Goal: Information Seeking & Learning: Find specific fact

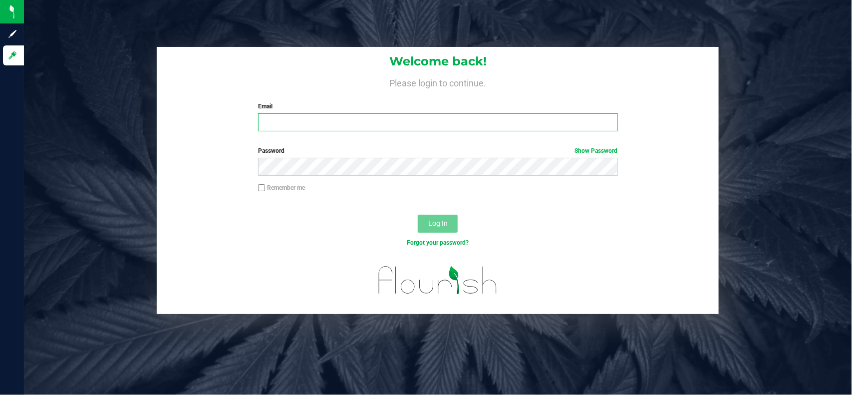
type input "[EMAIL_ADDRESS][PERSON_NAME][DOMAIN_NAME]"
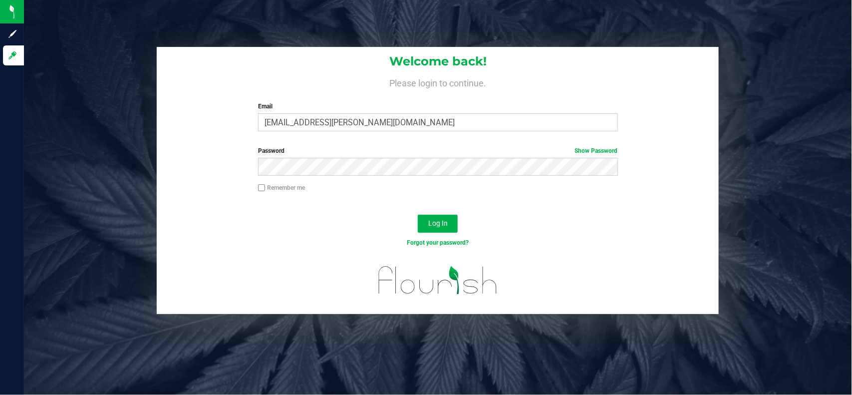
click at [275, 233] on div "Log In" at bounding box center [438, 226] width 562 height 33
click at [432, 225] on span "Log In" at bounding box center [437, 223] width 19 height 8
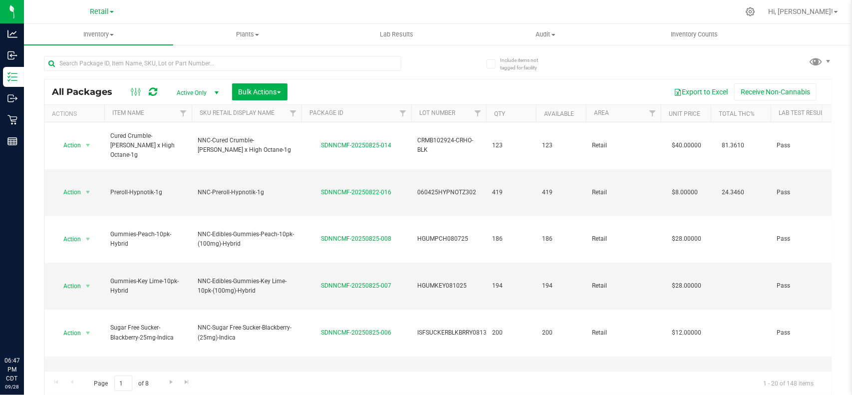
click at [98, 5] on div "Retail" at bounding box center [102, 11] width 24 height 12
click at [98, 11] on span "Retail" at bounding box center [99, 11] width 19 height 9
click at [78, 47] on link "Manufacturing" at bounding box center [102, 48] width 146 height 13
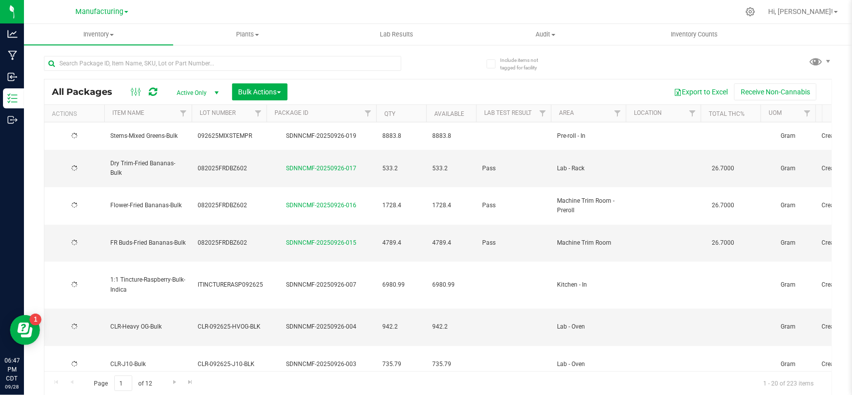
click at [178, 71] on div at bounding box center [222, 67] width 357 height 23
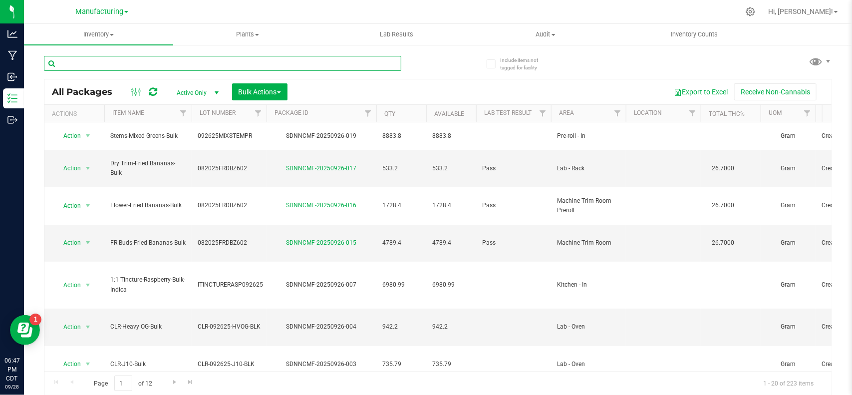
click at [188, 62] on input "text" at bounding box center [222, 63] width 357 height 15
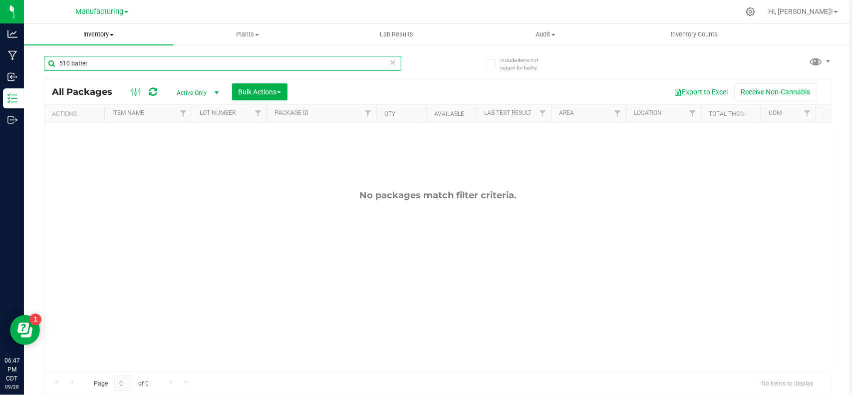
type input "510 batter"
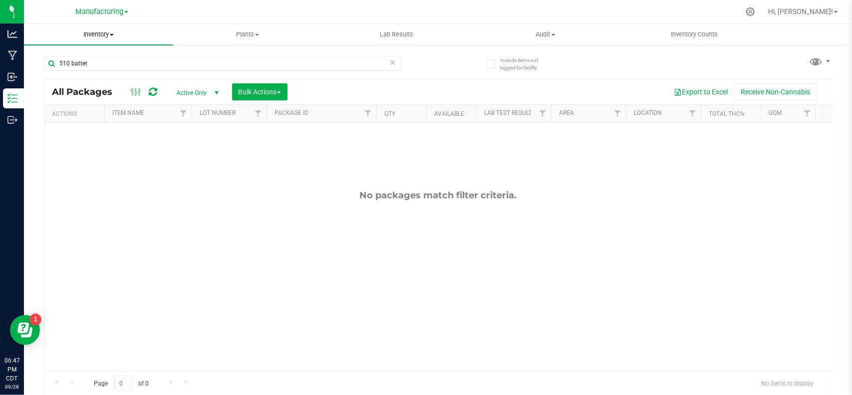
click at [106, 31] on span "Inventory" at bounding box center [98, 34] width 149 height 9
click at [77, 71] on span "All inventory" at bounding box center [57, 72] width 67 height 8
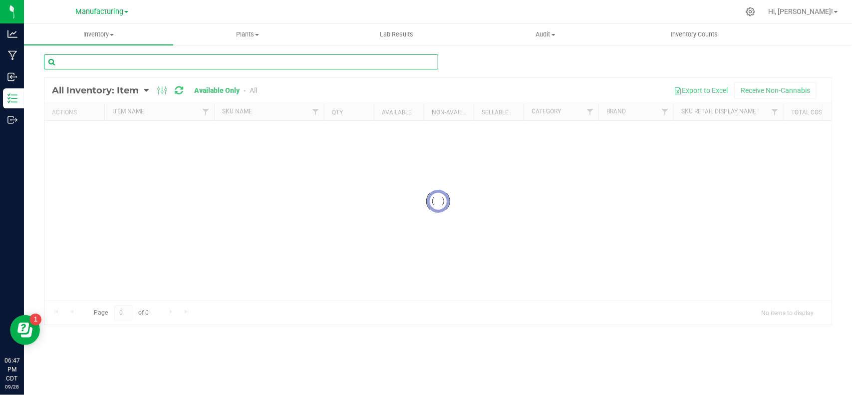
click at [123, 62] on input "text" at bounding box center [241, 61] width 394 height 15
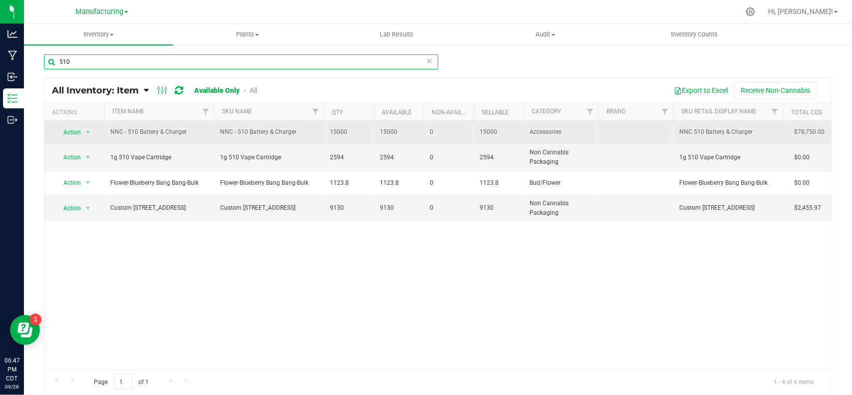
type input "510"
drag, startPoint x: 349, startPoint y: 133, endPoint x: 328, endPoint y: 133, distance: 21.5
click at [328, 133] on td "15000" at bounding box center [349, 132] width 50 height 23
copy span "15000"
